Goal: Navigation & Orientation: Understand site structure

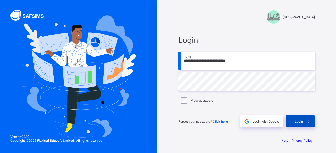
click at [295, 122] on span "Login" at bounding box center [298, 122] width 8 height 4
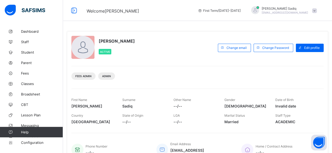
click at [253, 64] on div "Abubakar Sadiq Active Change email Change Password Edit profile Fees Admin Admi…" at bounding box center [197, 97] width 261 height 133
click at [23, 44] on link "Staff" at bounding box center [31, 42] width 63 height 10
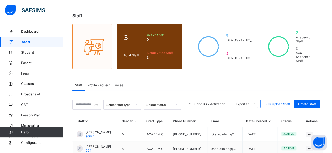
scroll to position [20, 0]
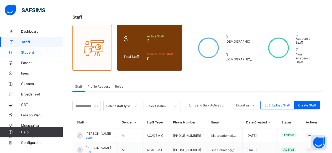
click at [28, 51] on span "Student" at bounding box center [42, 52] width 42 height 4
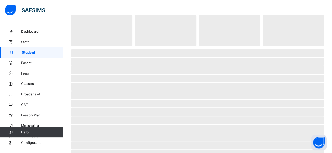
click at [28, 51] on span "Student" at bounding box center [42, 52] width 41 height 4
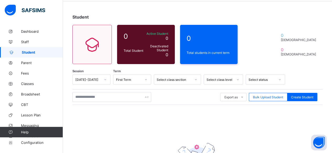
click at [174, 90] on div "Export as Pdf Report Excel Report Excel Report (LMS) Bulk Upload Student Create…" at bounding box center [197, 97] width 250 height 16
click at [37, 32] on span "Dashboard" at bounding box center [42, 31] width 42 height 4
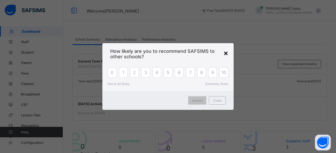
click at [225, 53] on div "×" at bounding box center [225, 53] width 5 height 9
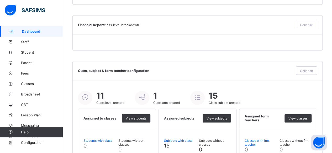
scroll to position [378, 0]
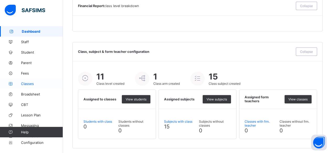
click at [26, 82] on link "Classes" at bounding box center [31, 84] width 63 height 10
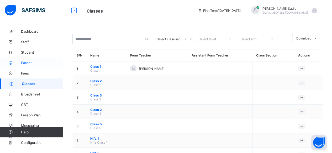
click at [24, 65] on link "Parent" at bounding box center [31, 63] width 63 height 10
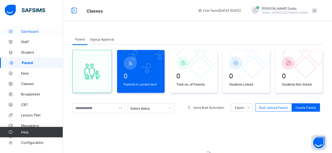
click at [27, 33] on span "Dashboard" at bounding box center [42, 31] width 42 height 4
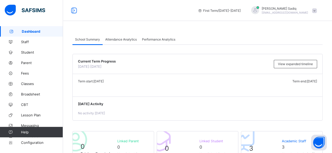
click at [126, 36] on div "Attendance Analytics" at bounding box center [121, 39] width 37 height 10
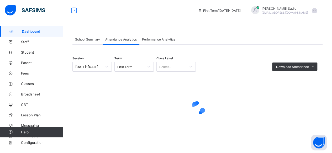
click at [78, 37] on div "School Summary" at bounding box center [87, 39] width 30 height 10
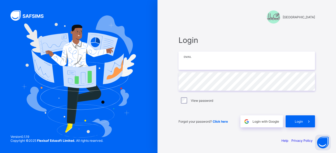
type input "**********"
